Goal: Transaction & Acquisition: Purchase product/service

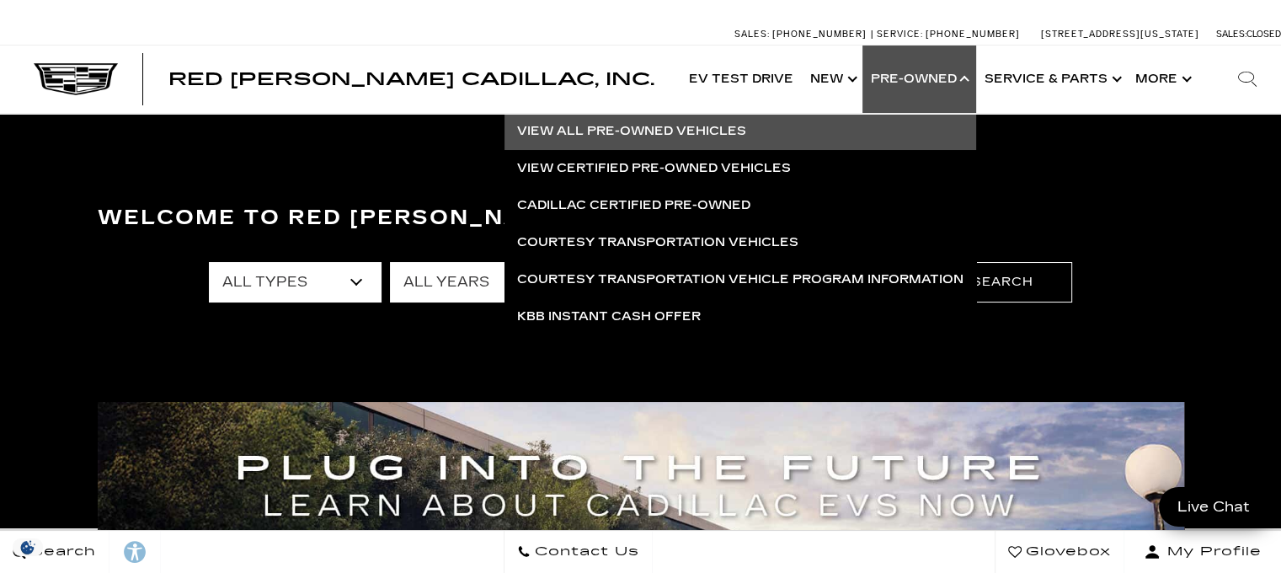
click at [571, 131] on link "View All Pre-Owned Vehicles" at bounding box center [740, 131] width 472 height 37
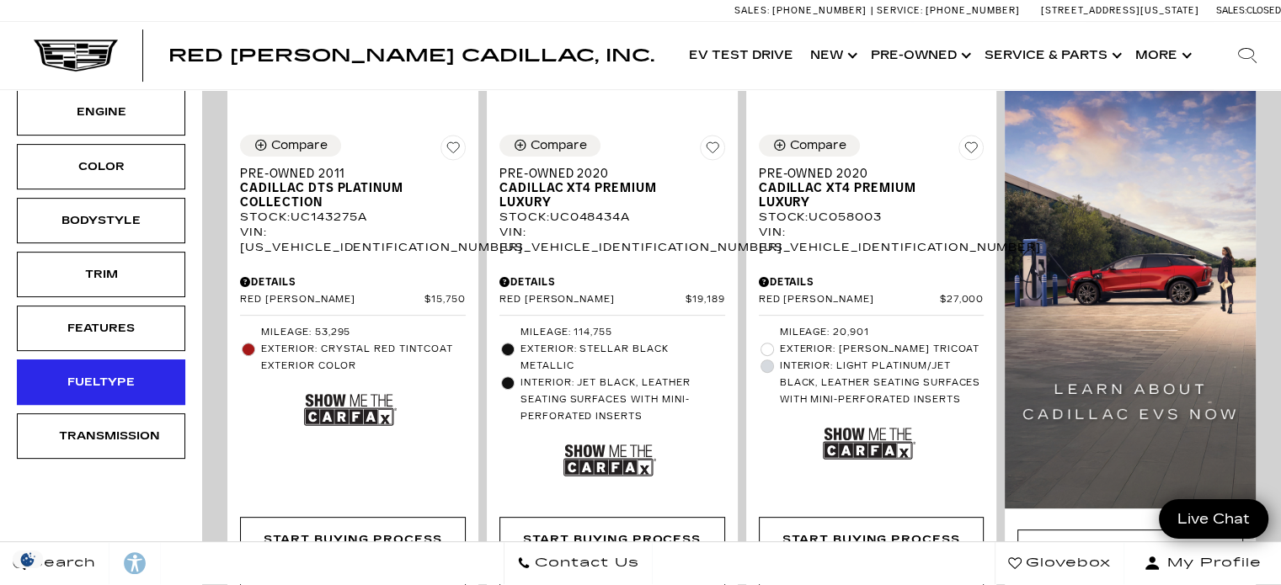
click at [135, 375] on div "Fueltype" at bounding box center [101, 382] width 84 height 19
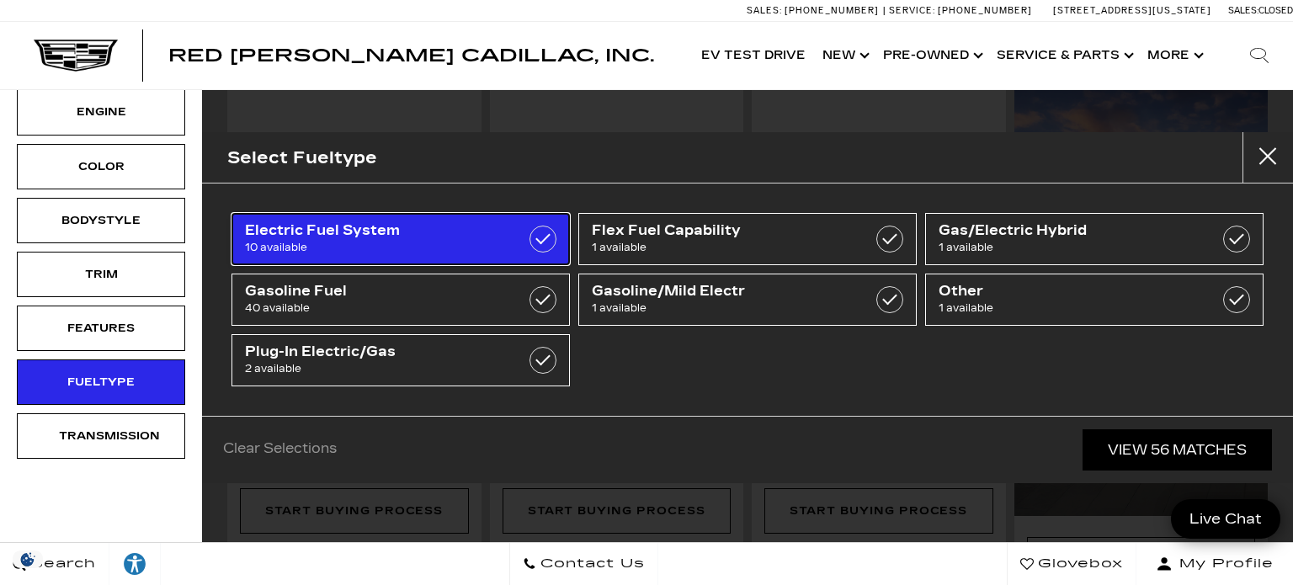
click at [532, 242] on label at bounding box center [543, 239] width 27 height 27
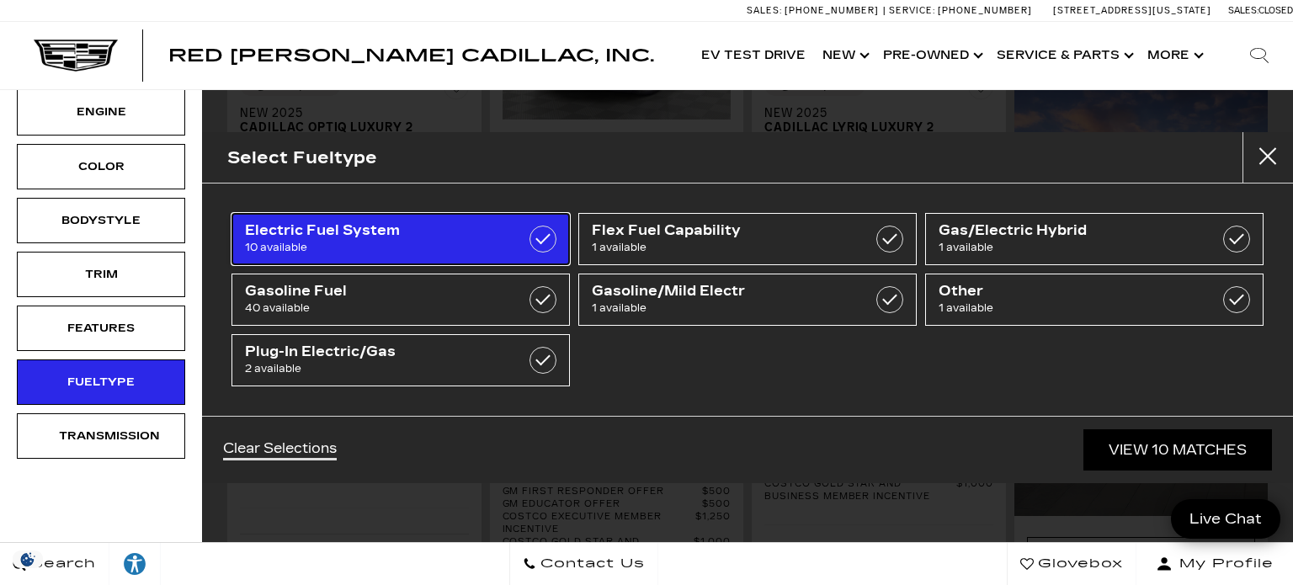
type input "$27,189"
type input "$134,955"
checkbox input "true"
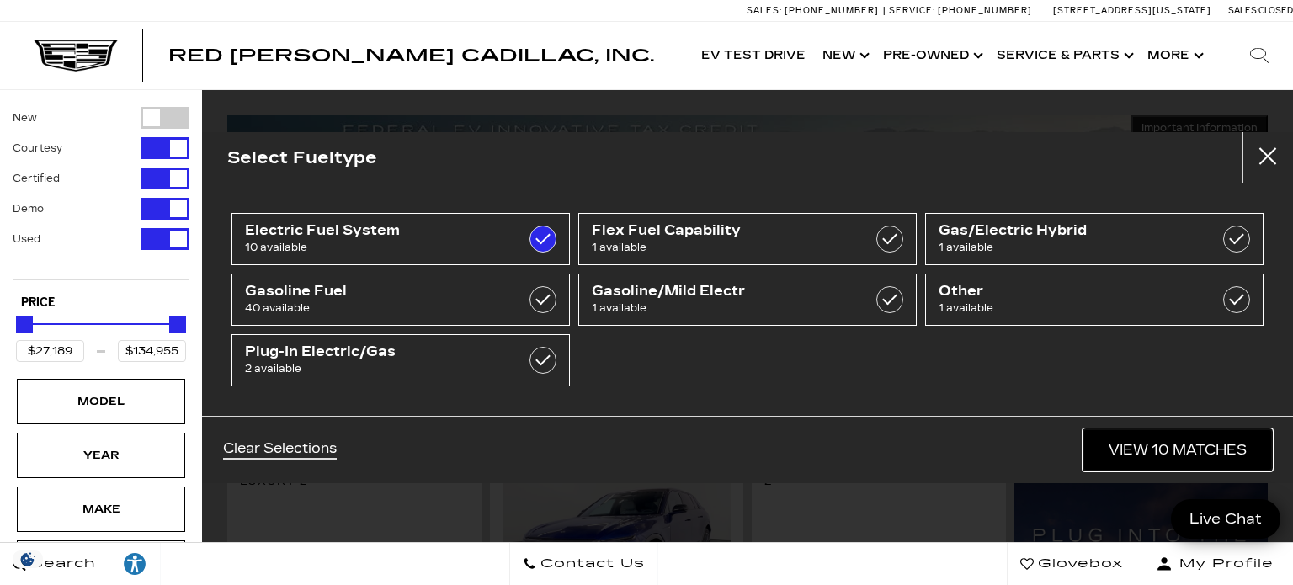
click at [1159, 451] on link "View 10 Matches" at bounding box center [1178, 449] width 189 height 41
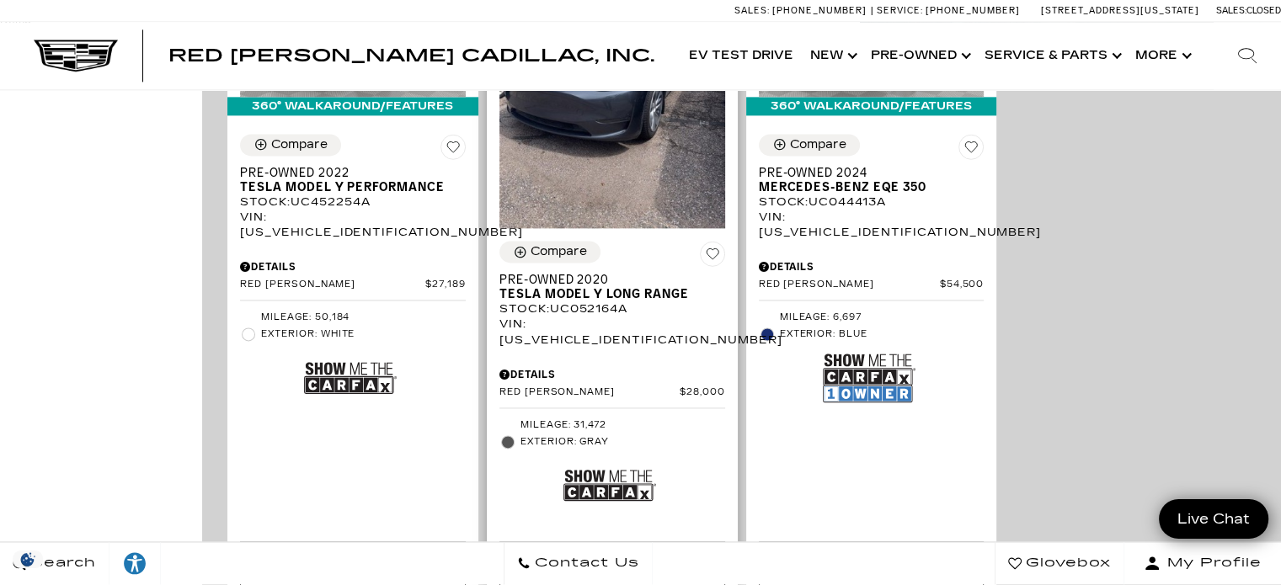
scroll to position [2611, 0]
